Goal: Task Accomplishment & Management: Manage account settings

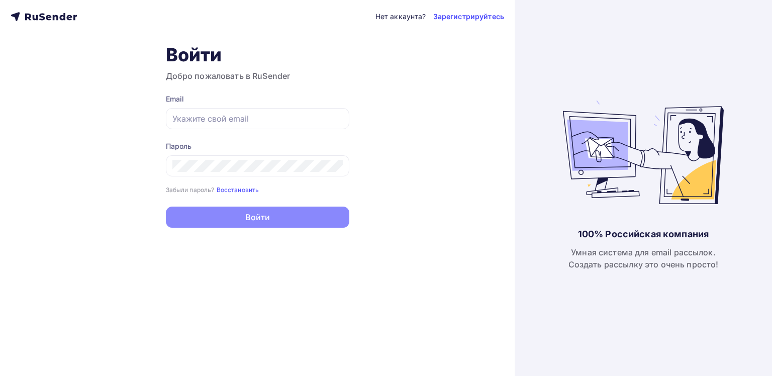
type input "[EMAIL_ADDRESS][DOMAIN_NAME]"
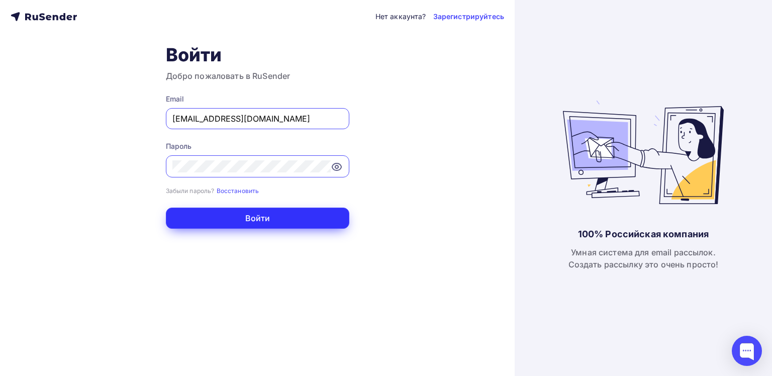
click at [255, 218] on button "Войти" at bounding box center [258, 218] width 184 height 21
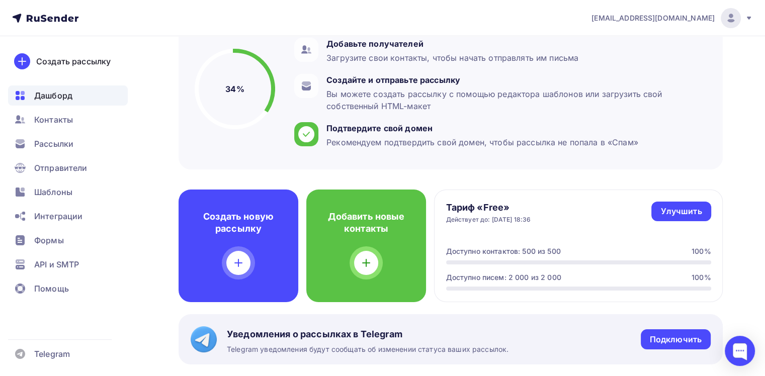
scroll to position [151, 0]
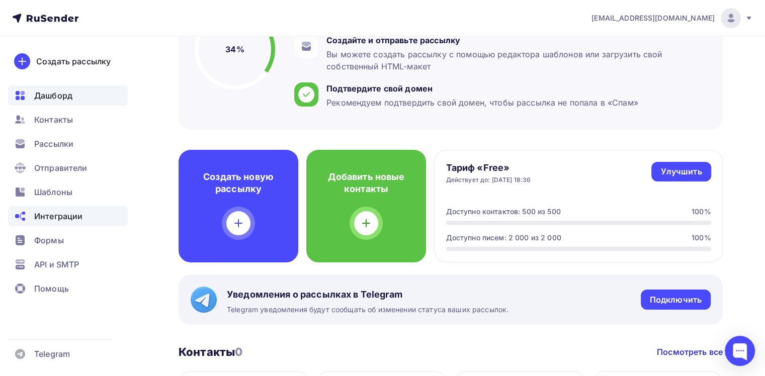
click at [54, 219] on span "Интеграции" at bounding box center [58, 216] width 48 height 12
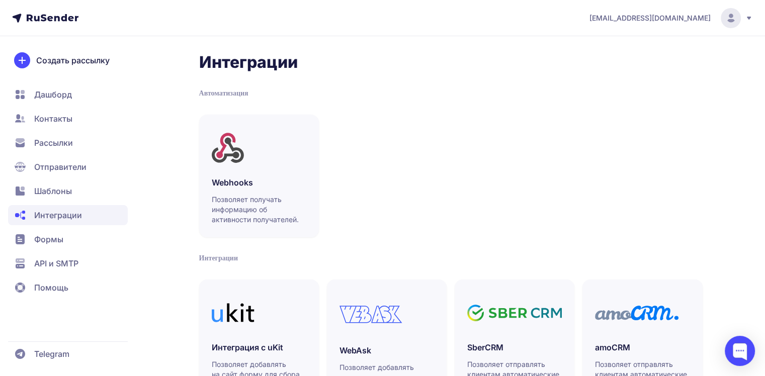
click at [58, 95] on span "Дашборд" at bounding box center [53, 95] width 38 height 12
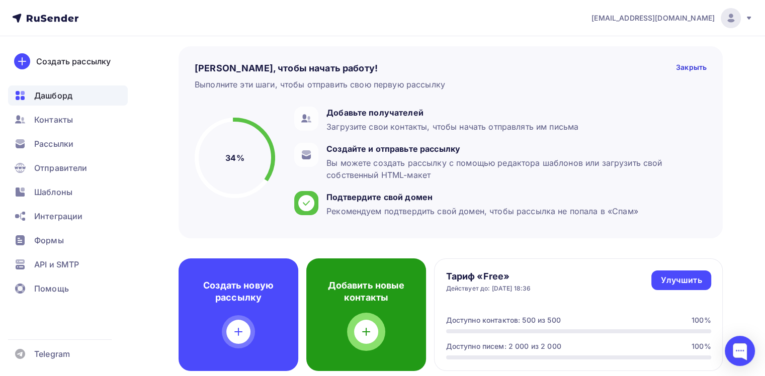
scroll to position [29, 0]
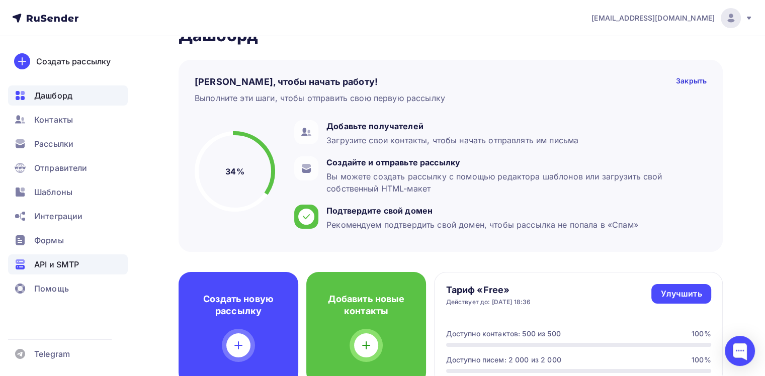
click at [48, 266] on span "API и SMTP" at bounding box center [56, 264] width 45 height 12
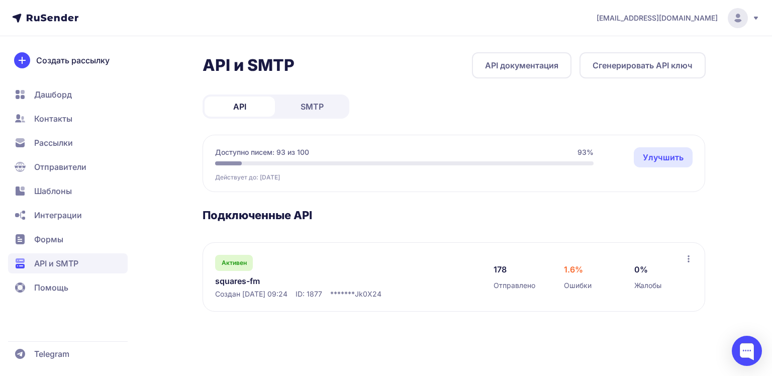
click at [690, 259] on icon at bounding box center [689, 259] width 8 height 8
click at [648, 221] on h3 "Подключенные API" at bounding box center [454, 215] width 503 height 14
click at [54, 190] on span "Шаблоны" at bounding box center [53, 191] width 38 height 12
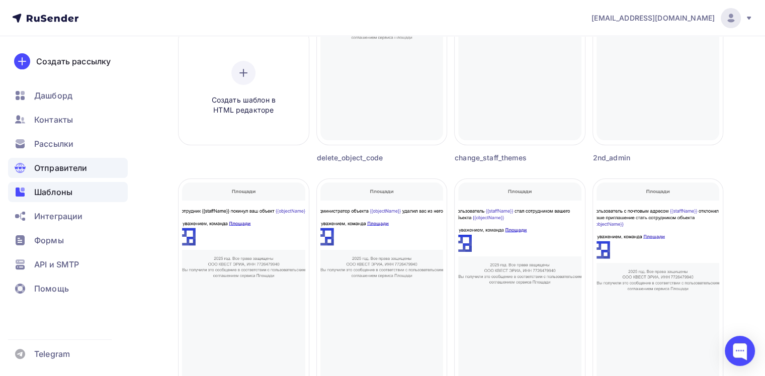
scroll to position [223, 0]
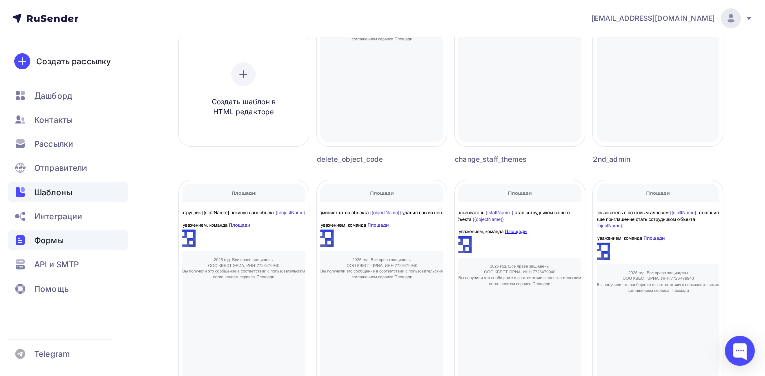
click at [58, 243] on span "Формы" at bounding box center [49, 240] width 30 height 12
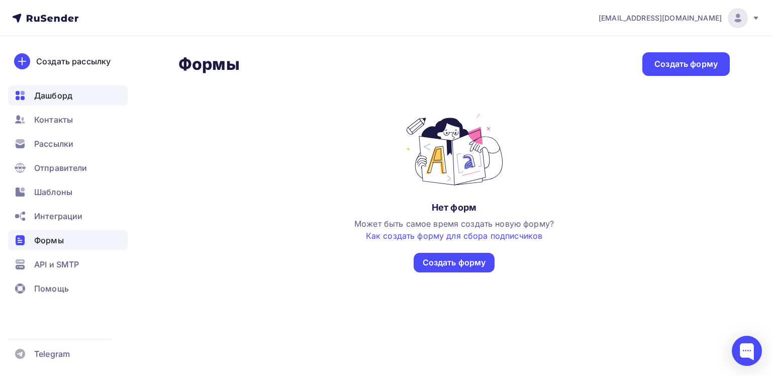
click at [60, 101] on span "Дашборд" at bounding box center [53, 96] width 38 height 12
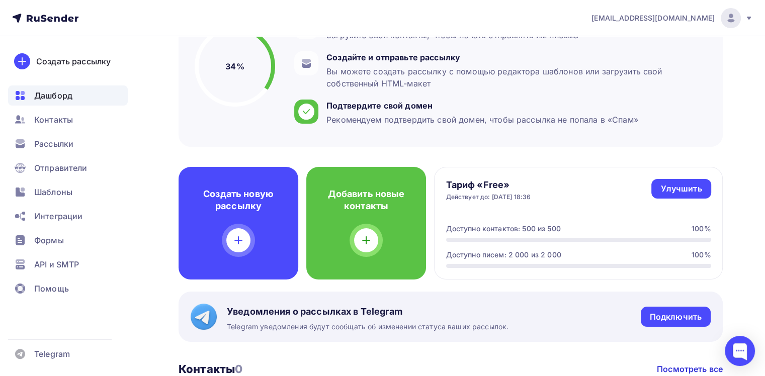
scroll to position [151, 0]
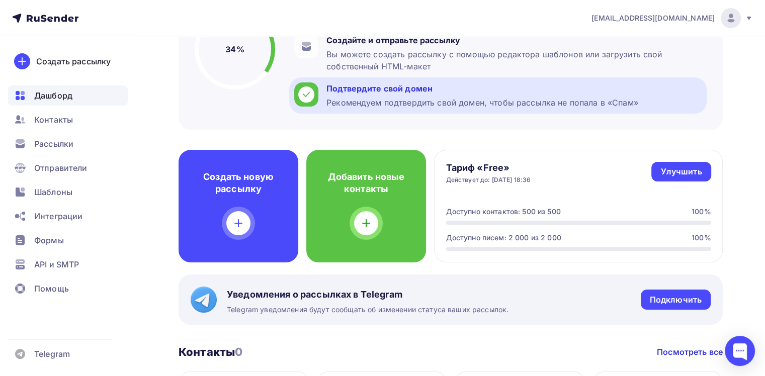
click at [351, 97] on div "Рекомендуем подтвердить свой домен, чтобы рассылка не попала в «Спам»" at bounding box center [482, 103] width 312 height 12
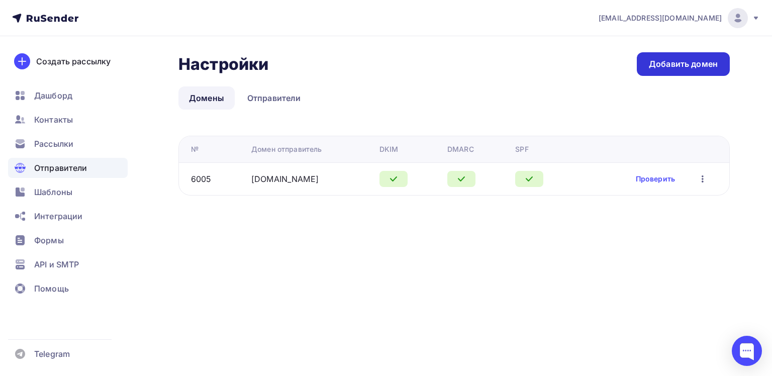
click at [669, 64] on div "Добавить домен" at bounding box center [683, 64] width 69 height 12
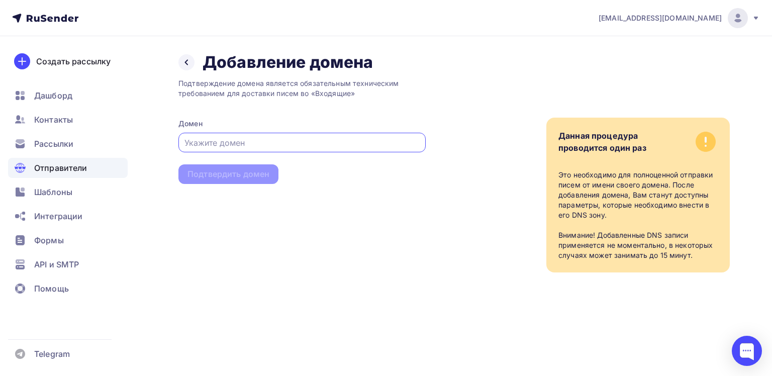
click at [296, 141] on input "text" at bounding box center [303, 143] width 236 height 12
type input "cv-ai.ru"
click at [207, 174] on div "Подтвердить домен" at bounding box center [229, 174] width 82 height 12
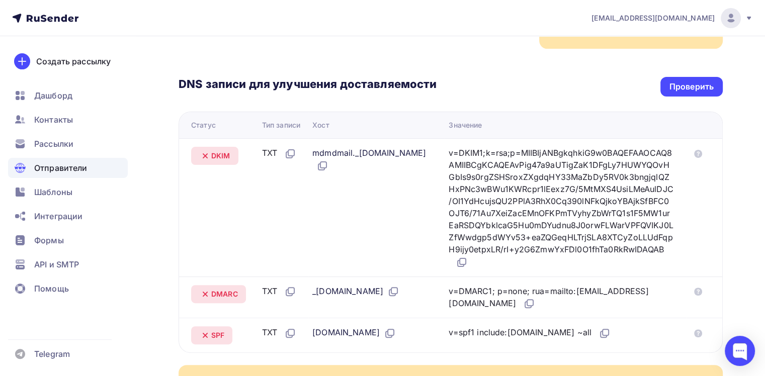
scroll to position [191, 0]
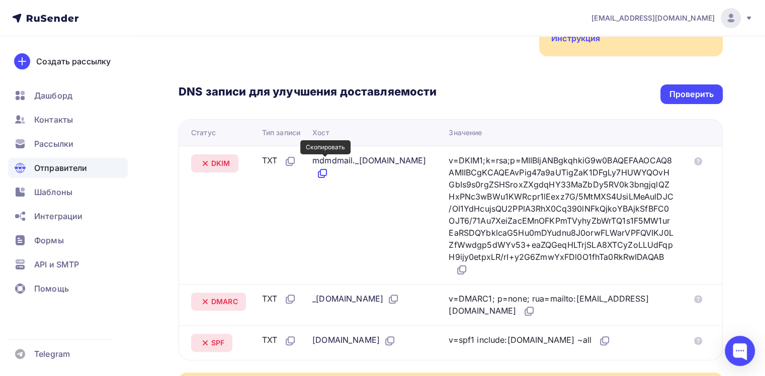
click at [325, 167] on icon at bounding box center [322, 173] width 12 height 12
click at [468, 264] on icon at bounding box center [462, 270] width 12 height 12
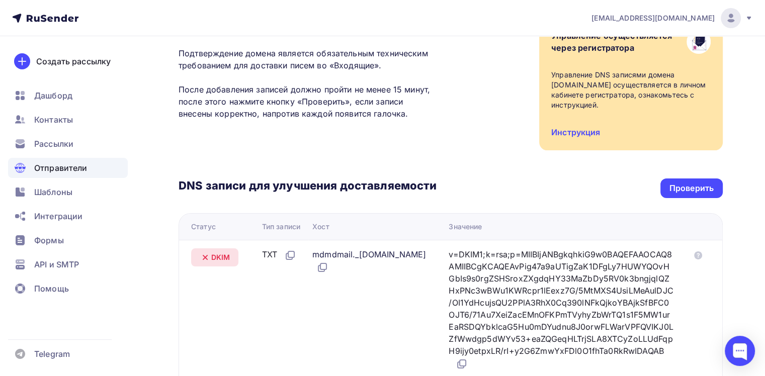
scroll to position [91, 0]
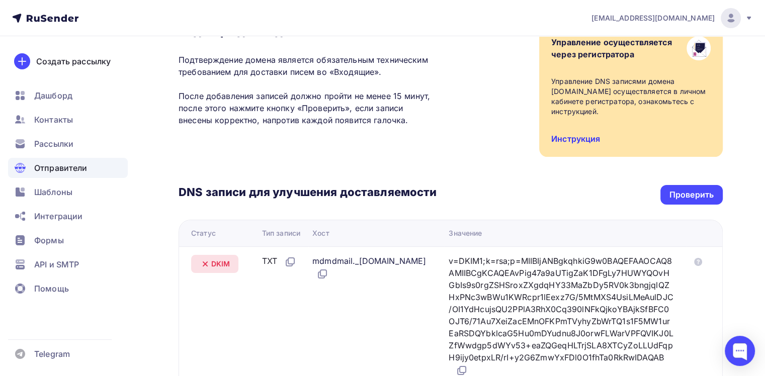
click at [580, 134] on link "Инструкция" at bounding box center [575, 139] width 49 height 10
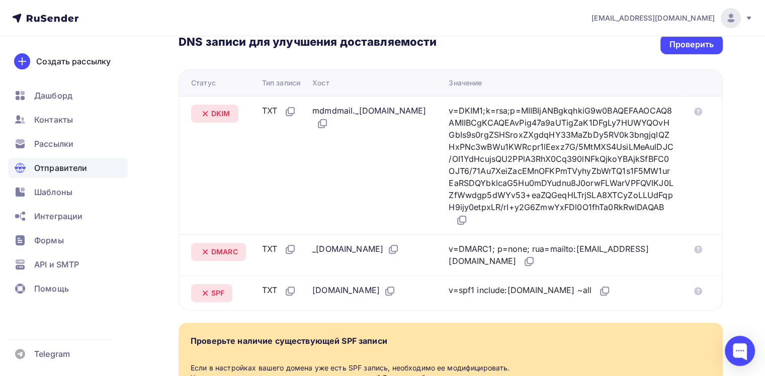
scroll to position [241, 0]
click at [387, 243] on icon at bounding box center [393, 249] width 12 height 12
click at [535, 255] on icon at bounding box center [529, 261] width 12 height 12
click at [598, 285] on icon at bounding box center [604, 291] width 12 height 12
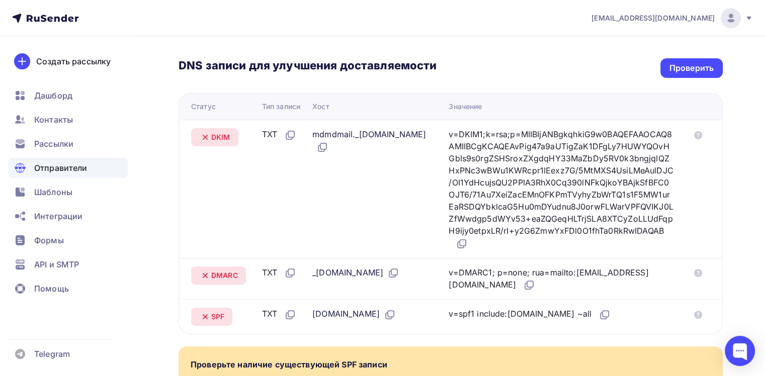
scroll to position [191, 0]
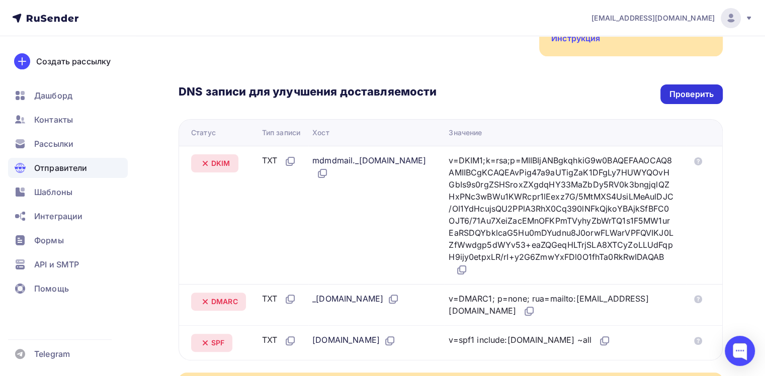
click at [673, 91] on div "Проверить" at bounding box center [691, 94] width 62 height 20
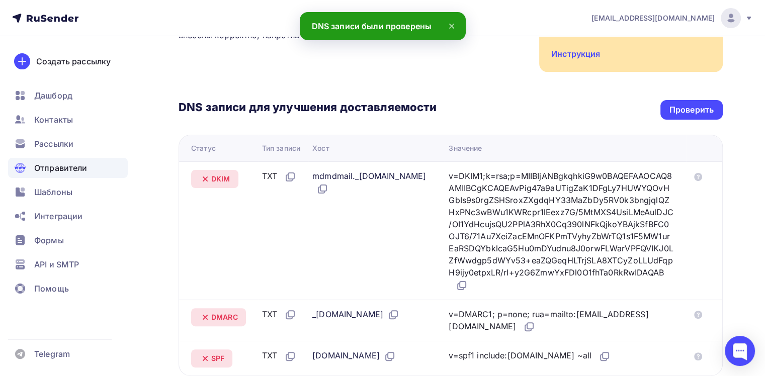
scroll to position [141, 0]
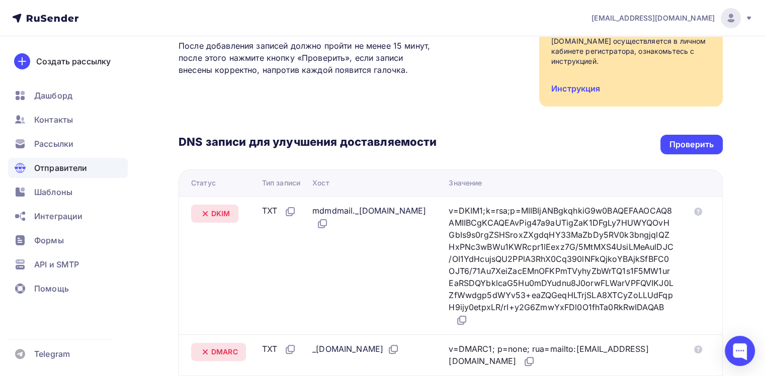
click at [495, 115] on div "DNS записи для улучшения доставляемости Проверить Статус Тип записи Хост Значен…" at bounding box center [451, 259] width 544 height 304
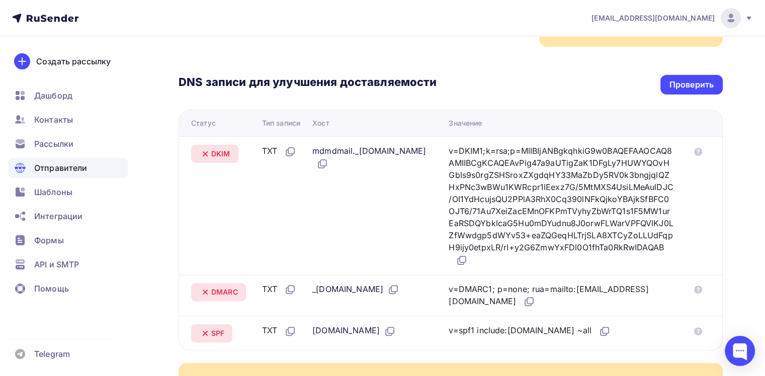
scroll to position [191, 0]
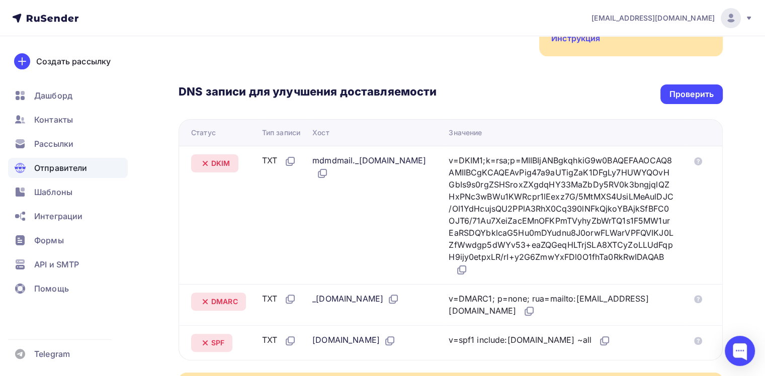
click at [504, 84] on div "DNS записи для улучшения доставляемости Проверить" at bounding box center [451, 94] width 544 height 20
click at [703, 89] on div "Проверить" at bounding box center [691, 95] width 44 height 12
click at [54, 189] on span "Шаблоны" at bounding box center [53, 192] width 38 height 12
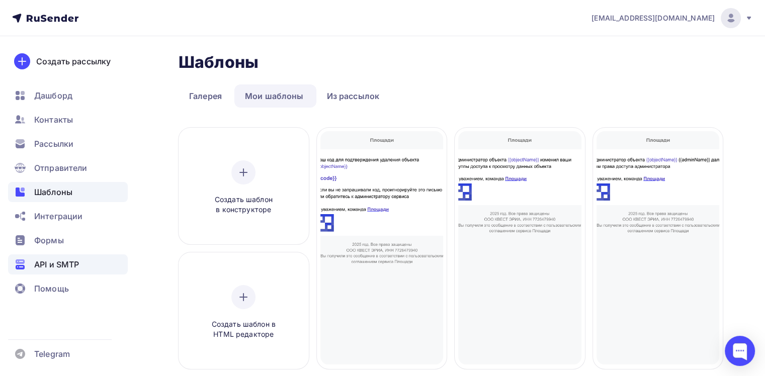
click at [57, 267] on span "API и SMTP" at bounding box center [56, 264] width 45 height 12
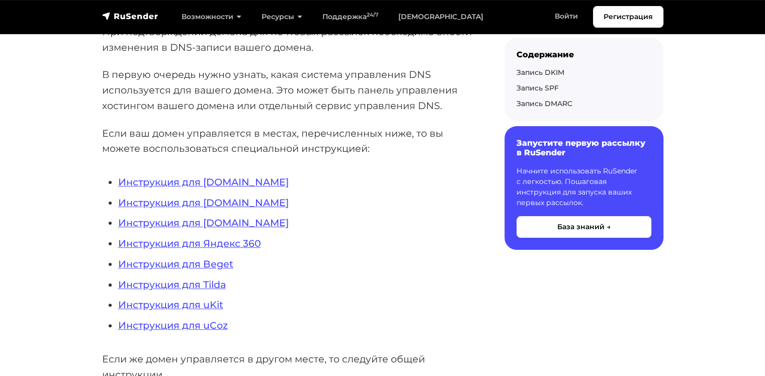
scroll to position [201, 0]
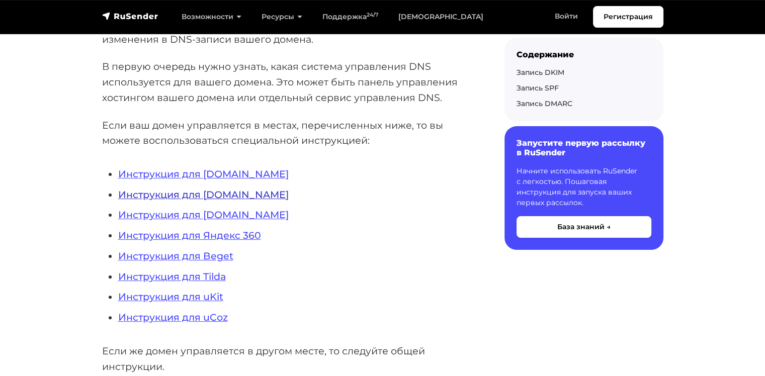
click at [255, 192] on link "Инструкция для [DOMAIN_NAME]" at bounding box center [203, 195] width 170 height 12
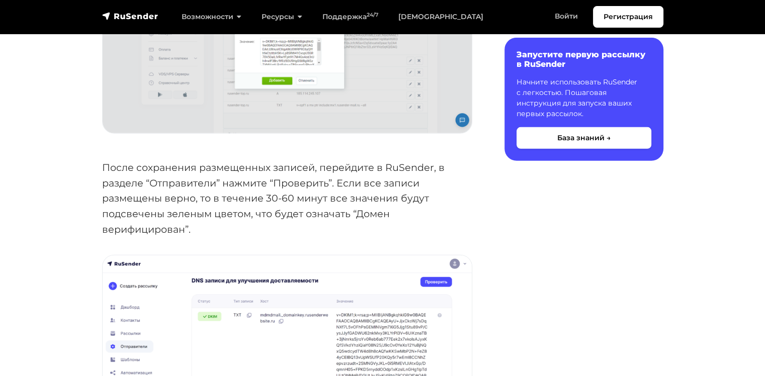
scroll to position [2967, 0]
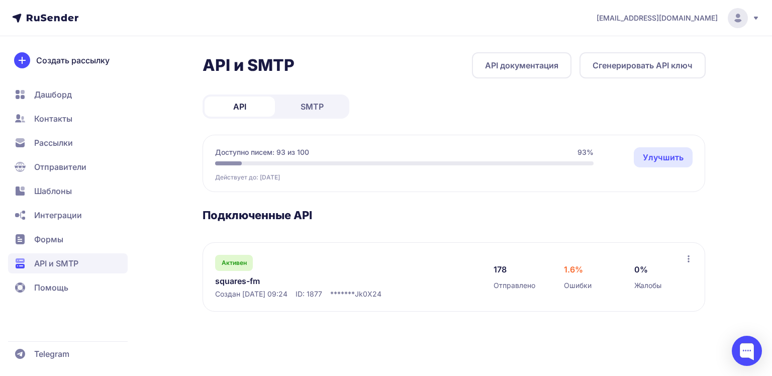
click at [51, 184] on span "Шаблоны" at bounding box center [68, 191] width 120 height 20
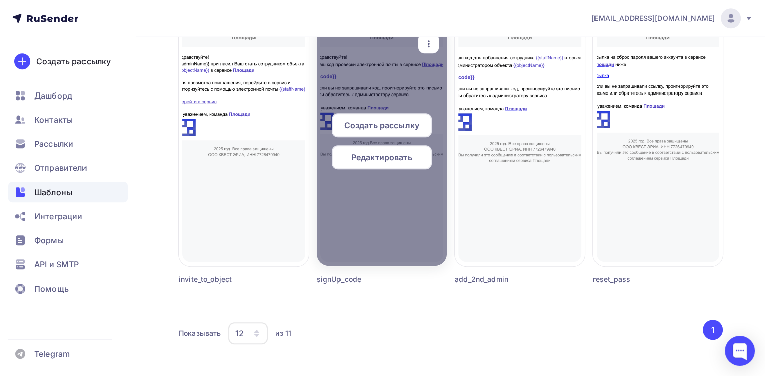
scroll to position [603, 0]
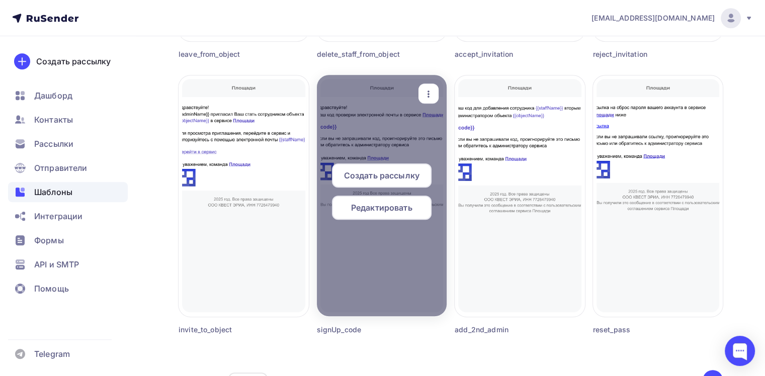
click at [428, 95] on icon "button" at bounding box center [428, 94] width 12 height 12
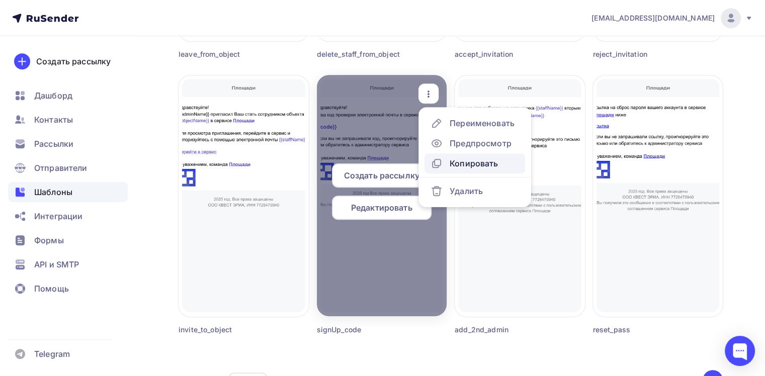
click at [461, 163] on div "Копировать" at bounding box center [474, 163] width 48 height 12
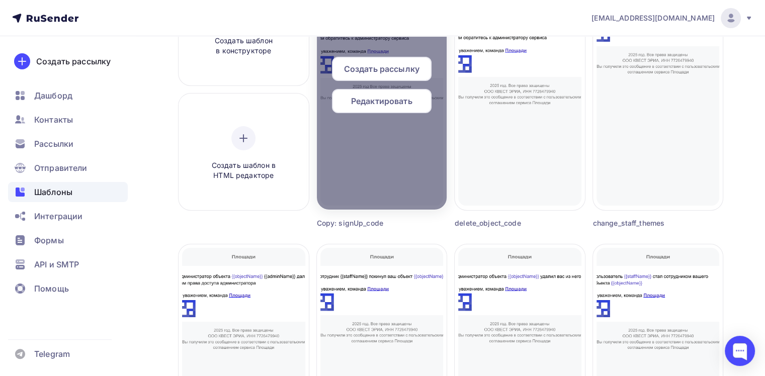
scroll to position [50, 0]
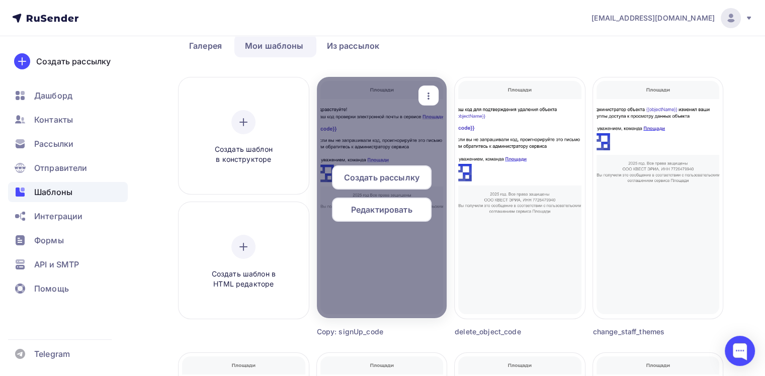
click at [432, 96] on icon "button" at bounding box center [428, 96] width 12 height 12
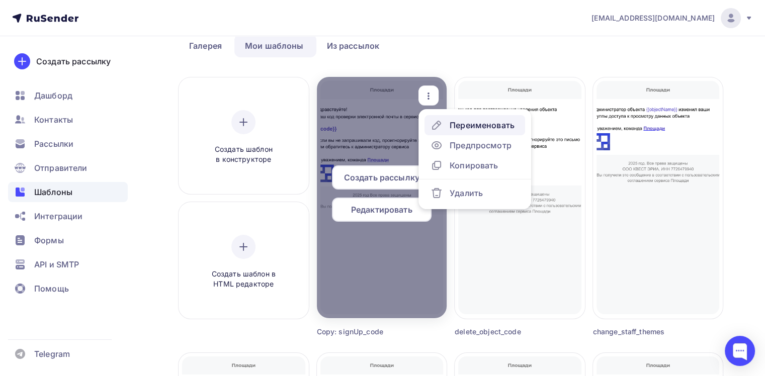
click at [467, 127] on div "Переименовать" at bounding box center [482, 125] width 65 height 12
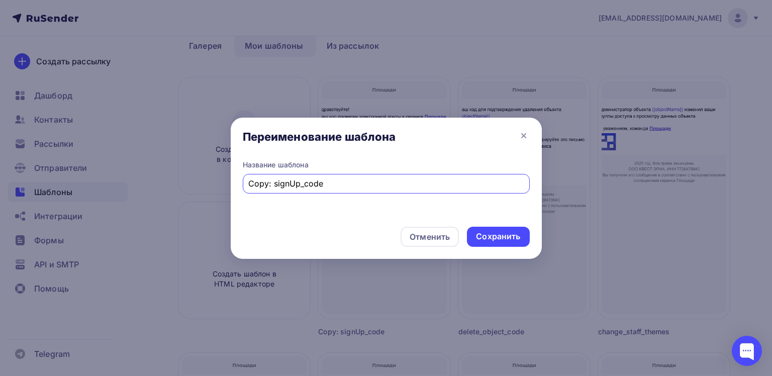
drag, startPoint x: 274, startPoint y: 183, endPoint x: 210, endPoint y: 183, distance: 63.4
click at [210, 183] on div "Переименование шаблона Название шаблона Copy: signUp_code Отменить Сохранить" at bounding box center [386, 188] width 772 height 376
type input "CV-AI_signUp_code"
click at [501, 234] on div "Сохранить" at bounding box center [498, 237] width 44 height 12
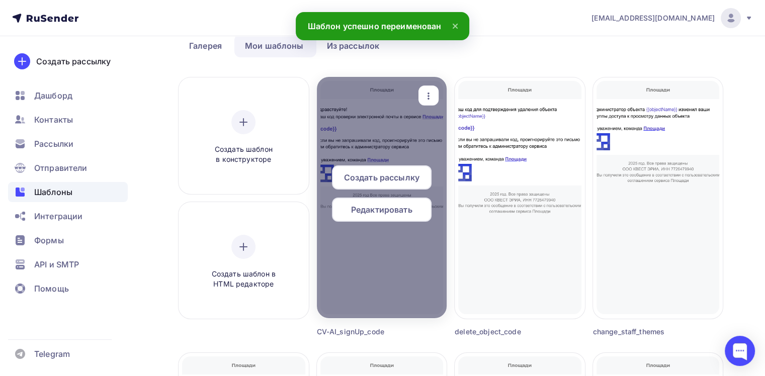
click at [374, 206] on span "Редактировать" at bounding box center [381, 210] width 61 height 12
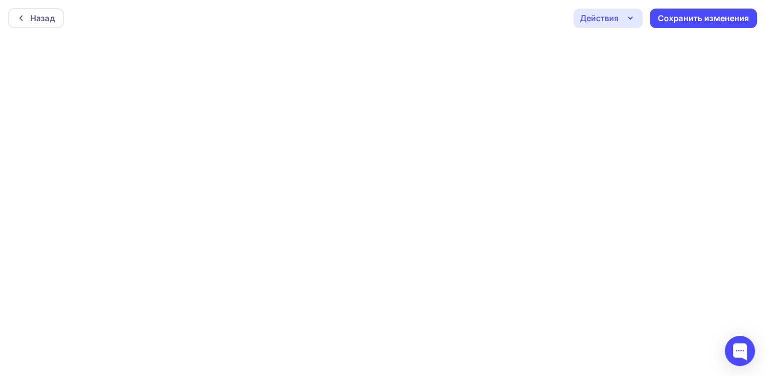
click at [628, 17] on icon "button" at bounding box center [630, 18] width 4 height 2
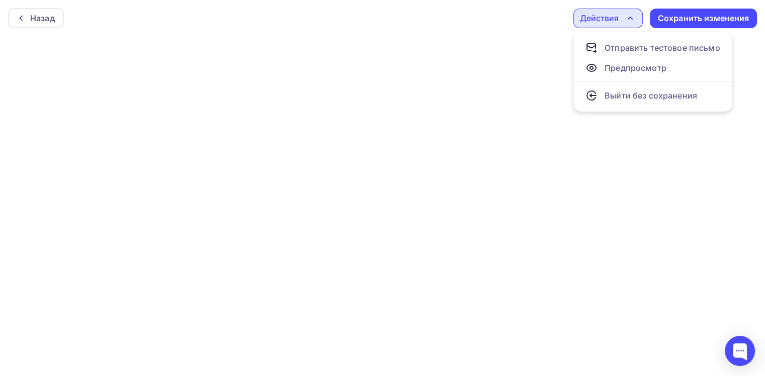
click at [628, 17] on icon "button" at bounding box center [630, 18] width 12 height 12
